Goal: Transaction & Acquisition: Purchase product/service

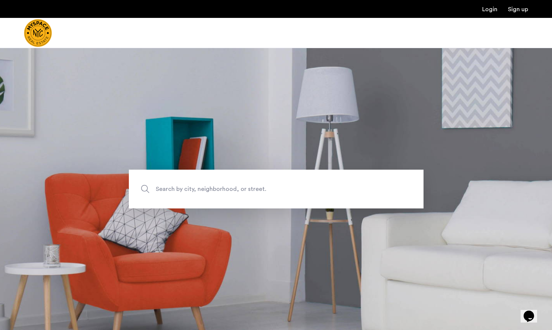
click at [259, 188] on span "Search by city, neighborhood, or street." at bounding box center [259, 189] width 206 height 10
click at [259, 188] on input "Search by city, neighborhood, or street." at bounding box center [276, 189] width 295 height 39
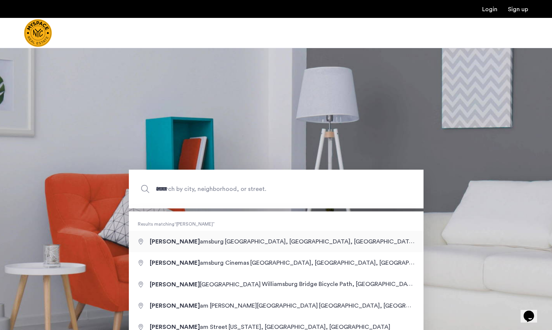
type input "**********"
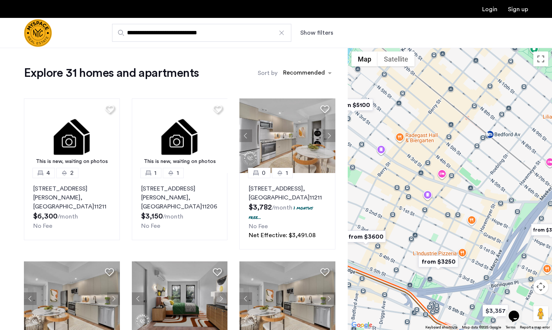
drag, startPoint x: 420, startPoint y: 158, endPoint x: 448, endPoint y: 175, distance: 32.7
click at [448, 175] on div at bounding box center [450, 189] width 204 height 283
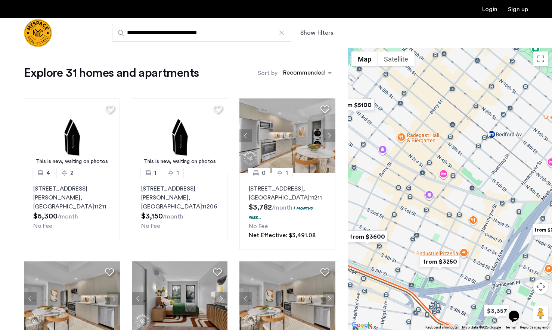
click at [431, 261] on img "from $3250" at bounding box center [440, 261] width 46 height 17
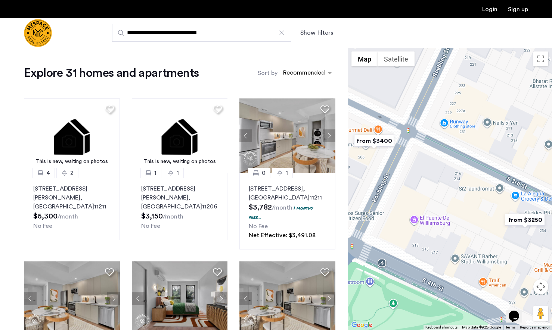
click at [532, 220] on img "from $3250" at bounding box center [525, 220] width 46 height 17
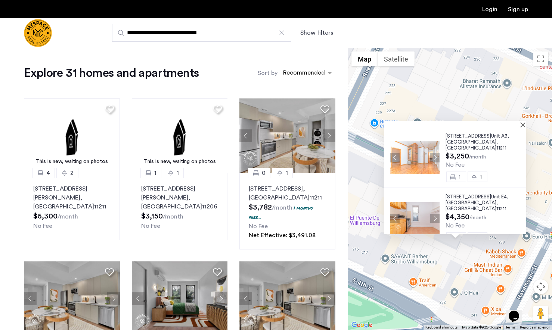
click at [433, 156] on button "Next apartment" at bounding box center [434, 157] width 9 height 9
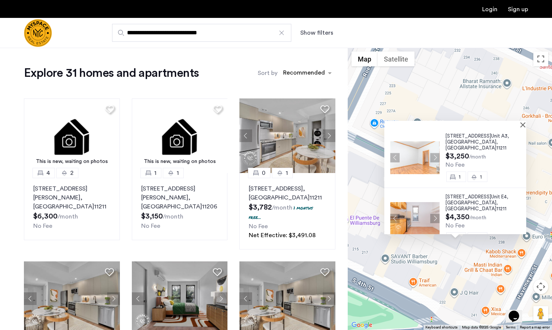
click at [433, 156] on button "Next apartment" at bounding box center [434, 157] width 9 height 9
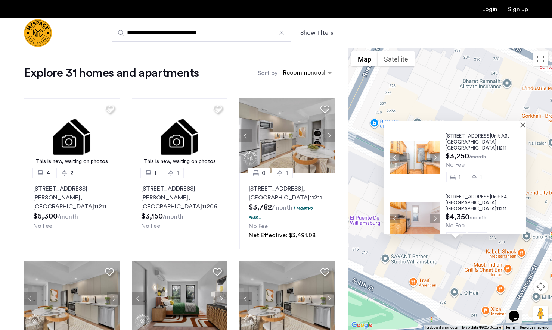
click at [433, 157] on button "Next apartment" at bounding box center [434, 157] width 9 height 9
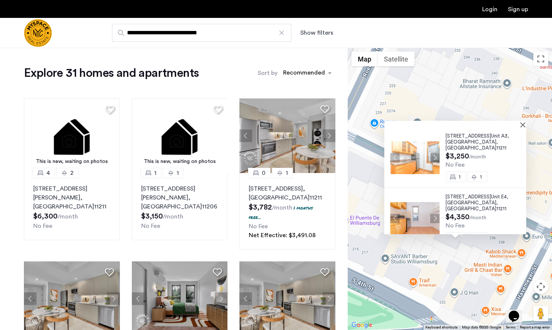
click at [433, 157] on button "Next apartment" at bounding box center [434, 157] width 9 height 9
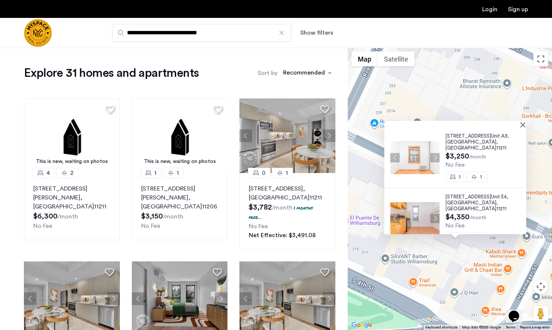
click at [521, 128] on div "[STREET_ADDRESS] $3,250 /month No Fee 1 1" at bounding box center [455, 157] width 142 height 61
click at [521, 127] on div at bounding box center [452, 124] width 137 height 6
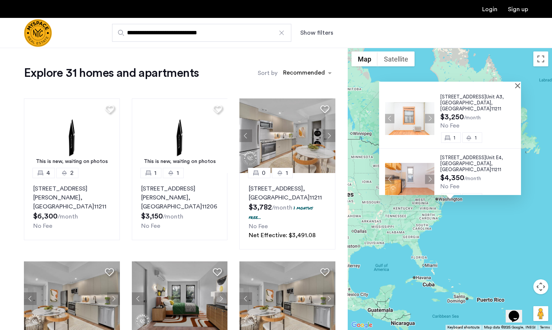
click at [519, 87] on div at bounding box center [450, 85] width 142 height 6
click at [160, 31] on input "**********" at bounding box center [201, 33] width 179 height 18
click at [221, 35] on input "**********" at bounding box center [201, 33] width 179 height 18
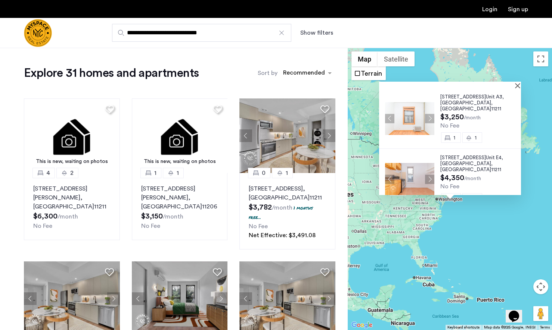
click at [517, 88] on div "[STREET_ADDRESS] $3,250 /month No Fee 1 1" at bounding box center [450, 118] width 142 height 61
click at [519, 87] on div at bounding box center [450, 85] width 142 height 6
click at [521, 85] on button "Close" at bounding box center [518, 85] width 5 height 5
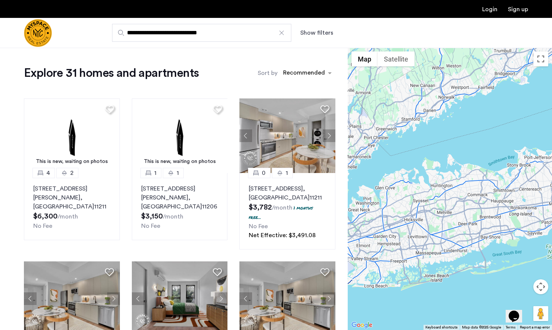
drag, startPoint x: 426, startPoint y: 219, endPoint x: 497, endPoint y: 219, distance: 71.3
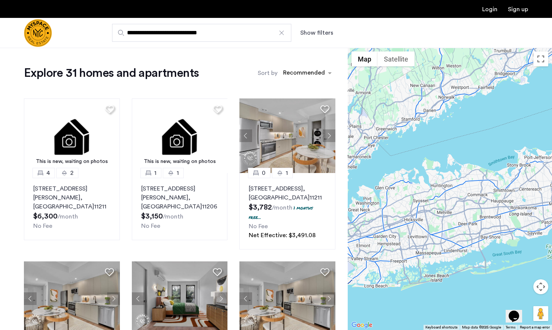
click at [492, 219] on div at bounding box center [450, 189] width 204 height 283
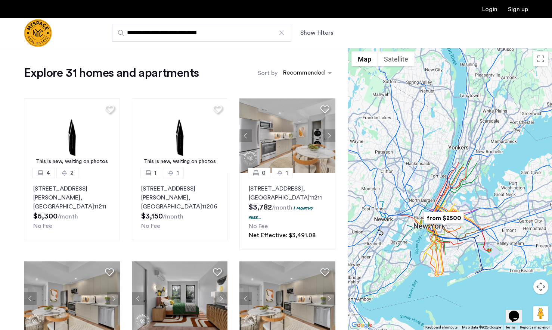
drag, startPoint x: 495, startPoint y: 222, endPoint x: 416, endPoint y: 207, distance: 80.2
click at [416, 207] on div at bounding box center [450, 189] width 204 height 283
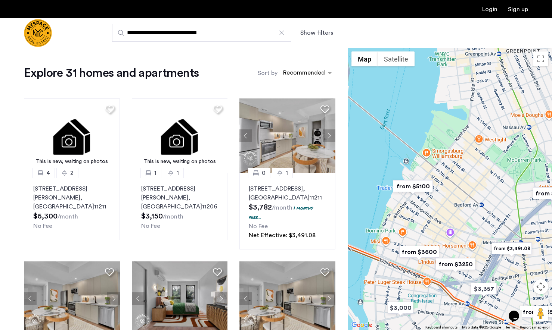
click at [415, 253] on img "from $3600" at bounding box center [419, 252] width 46 height 17
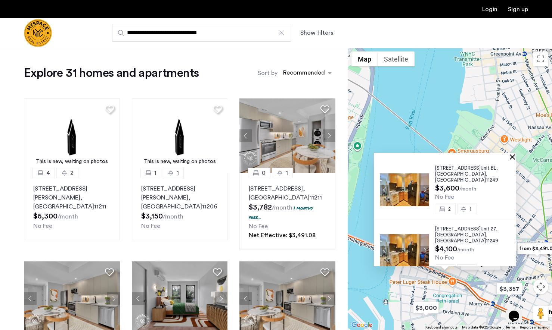
click at [514, 156] on button "Close" at bounding box center [513, 156] width 5 height 5
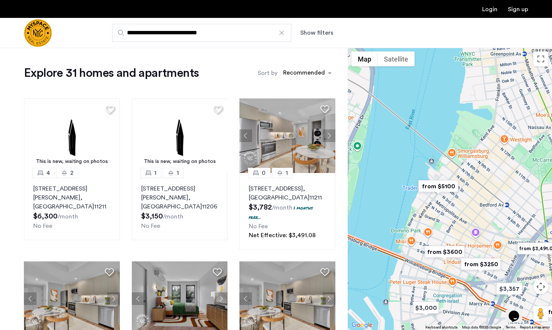
click at [449, 185] on img "from $5100" at bounding box center [438, 186] width 46 height 17
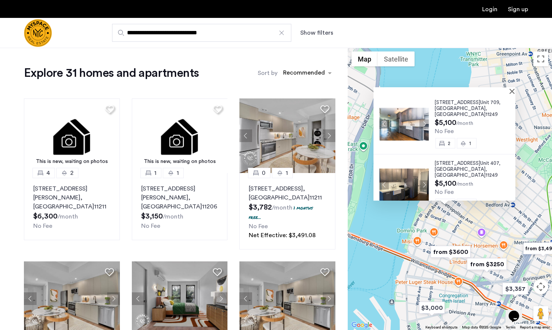
click at [510, 93] on div at bounding box center [441, 90] width 137 height 6
click at [516, 93] on button "Close" at bounding box center [513, 90] width 5 height 5
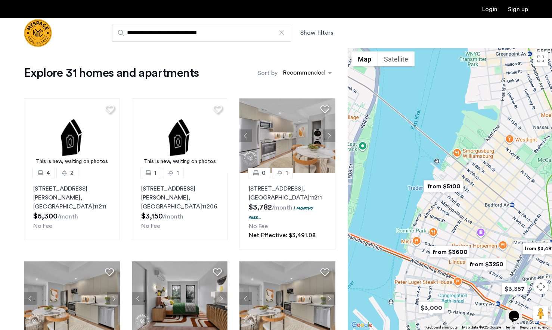
drag, startPoint x: 507, startPoint y: 146, endPoint x: 453, endPoint y: 144, distance: 54.2
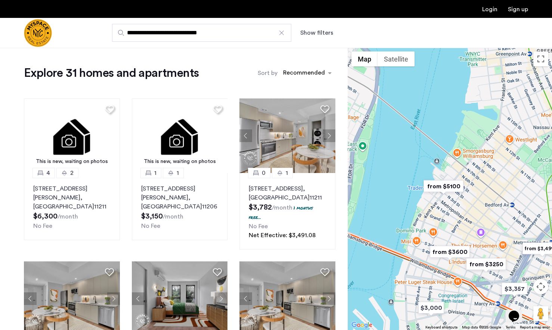
click at [453, 144] on div "To navigate, press the arrow keys." at bounding box center [450, 189] width 204 height 283
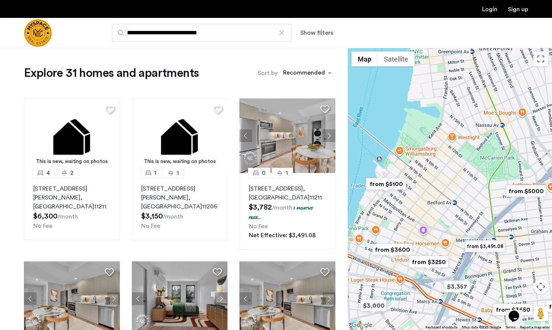
click at [481, 246] on img "from $3,491.08" at bounding box center [485, 246] width 46 height 17
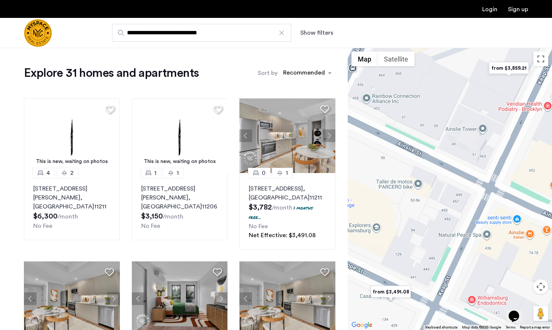
click at [393, 292] on img "from $3,491.08" at bounding box center [391, 292] width 46 height 17
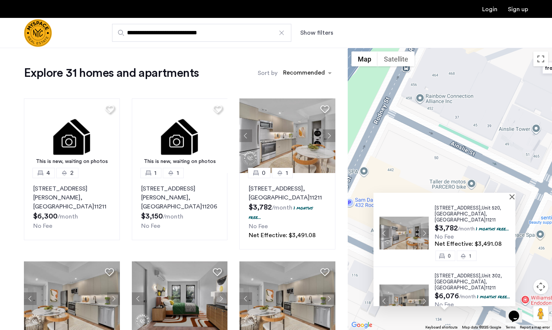
click at [451, 210] on span "[STREET_ADDRESS]," at bounding box center [458, 208] width 47 height 5
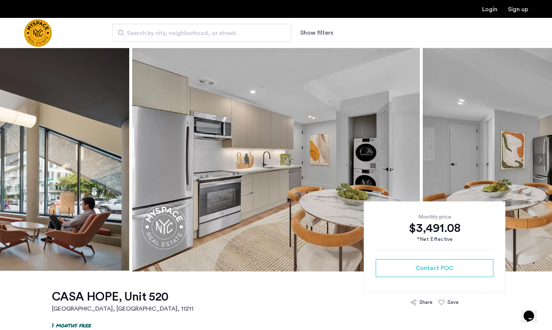
click at [542, 161] on button "Next apartment" at bounding box center [539, 159] width 13 height 13
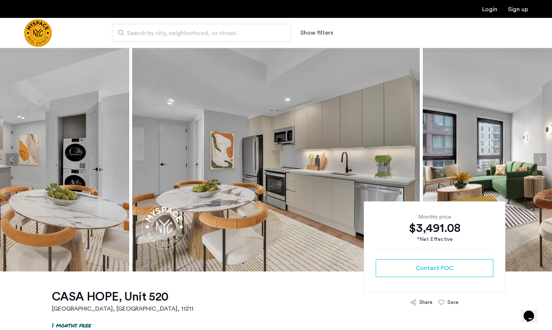
click at [542, 161] on button "Next apartment" at bounding box center [539, 159] width 13 height 13
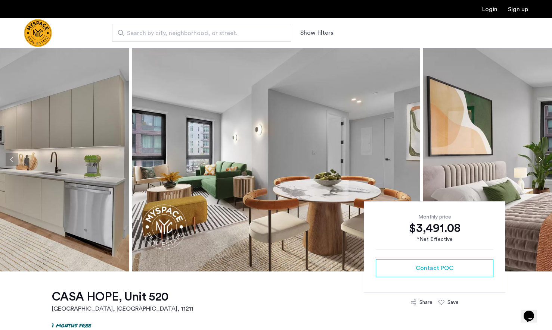
click at [542, 161] on button "Next apartment" at bounding box center [539, 159] width 13 height 13
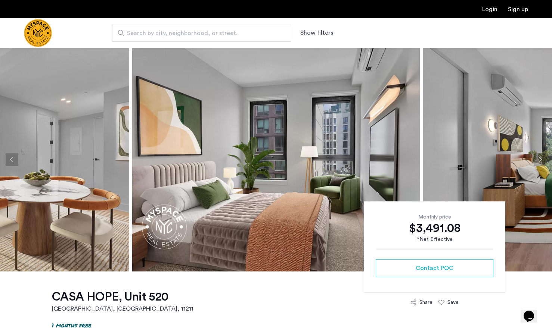
click at [542, 161] on button "Next apartment" at bounding box center [539, 159] width 13 height 13
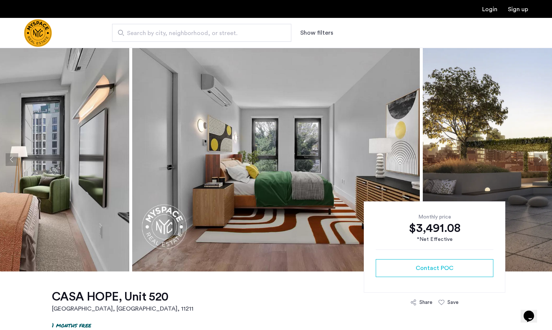
click at [542, 161] on button "Next apartment" at bounding box center [539, 159] width 13 height 13
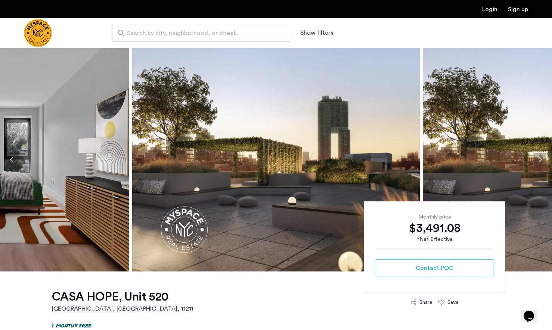
click at [542, 161] on button "Next apartment" at bounding box center [539, 159] width 13 height 13
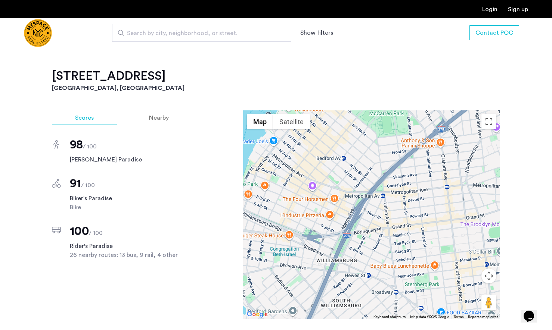
scroll to position [672, 0]
